Goal: Task Accomplishment & Management: Manage account settings

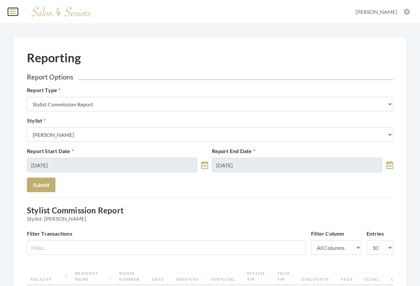
click at [13, 12] on icon at bounding box center [13, 11] width 6 height 7
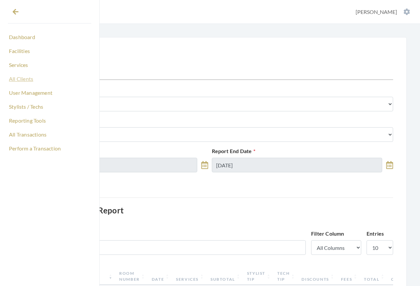
click at [22, 81] on link "All Clients" at bounding box center [49, 78] width 83 height 11
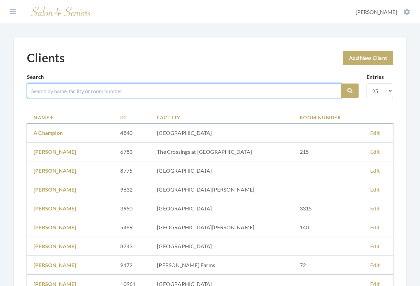
click at [79, 93] on input "search" at bounding box center [184, 91] width 314 height 15
type input "oggans"
click at [341, 84] on button "Search" at bounding box center [349, 91] width 17 height 15
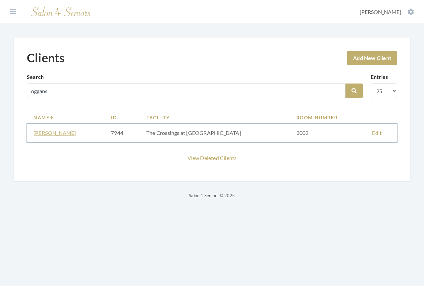
click at [63, 132] on link "LOUISE GOGGANS" at bounding box center [54, 133] width 43 height 6
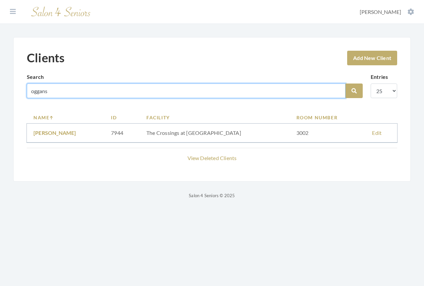
drag, startPoint x: 63, startPoint y: 92, endPoint x: 2, endPoint y: 90, distance: 61.4
click at [2, 90] on div "Clients Add New Client Search oggans Search Entries 10 25 50 100 Name ID Facili…" at bounding box center [212, 118] width 424 height 163
type input "hickman"
click at [346, 84] on button "Search" at bounding box center [354, 91] width 17 height 15
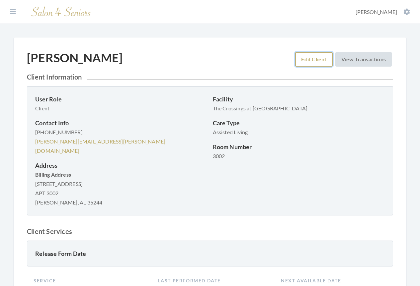
click at [303, 63] on link "Edit Client" at bounding box center [313, 59] width 37 height 15
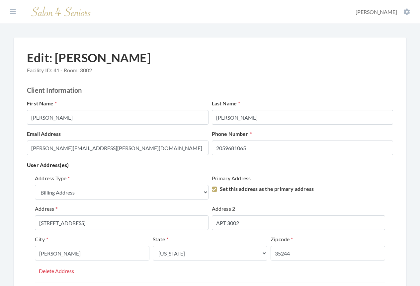
select select "billing"
select select "al"
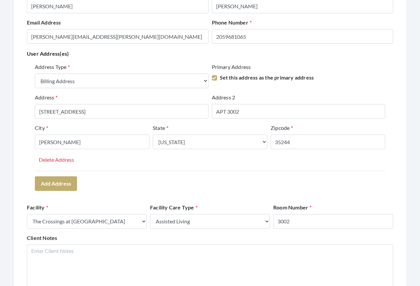
scroll to position [232, 0]
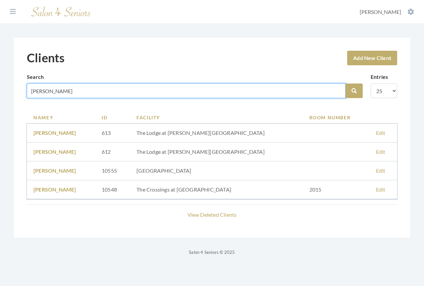
drag, startPoint x: 65, startPoint y: 91, endPoint x: -22, endPoint y: 82, distance: 88.1
click at [0, 82] on html "Dashboard Facilities Services All Clients User Management Stylists / Techs Repo…" at bounding box center [212, 133] width 424 height 266
type input "westbr"
click at [346, 84] on button "Search" at bounding box center [354, 91] width 17 height 15
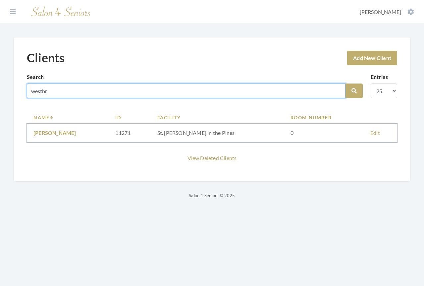
drag, startPoint x: 53, startPoint y: 92, endPoint x: -26, endPoint y: 91, distance: 79.3
click at [0, 91] on html "Dashboard Facilities Services All Clients User Management Stylists / Techs Repo…" at bounding box center [212, 105] width 424 height 210
type input "ellenb"
click at [346, 84] on button "Search" at bounding box center [354, 91] width 17 height 15
